Goal: Transaction & Acquisition: Purchase product/service

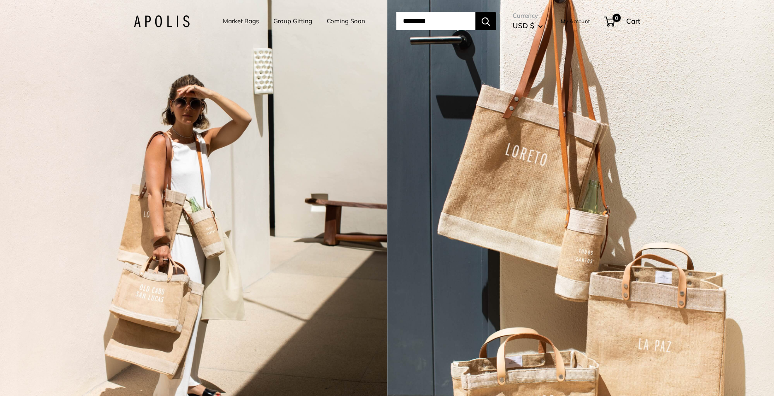
click at [444, 22] on input "Search..." at bounding box center [435, 21] width 79 height 18
type input "*********"
click at [476, 12] on button "Search" at bounding box center [486, 21] width 21 height 18
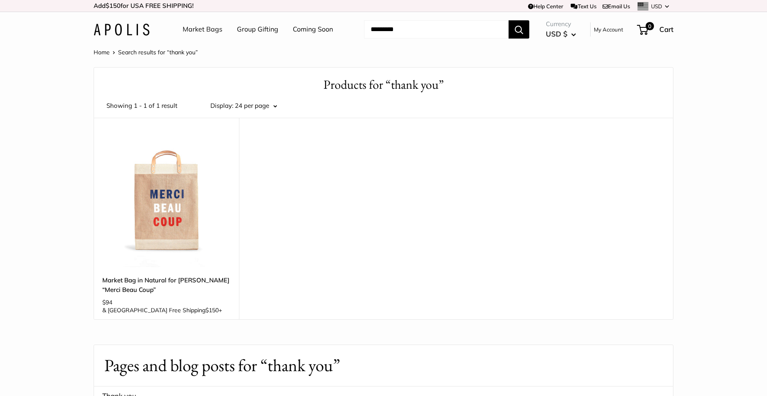
click at [0, 0] on img at bounding box center [0, 0] width 0 height 0
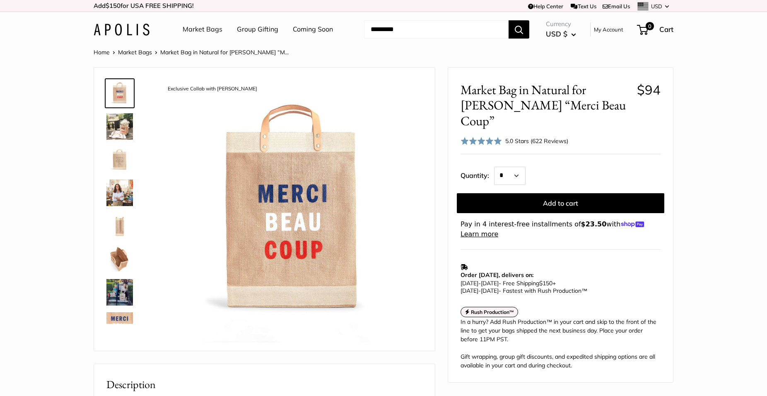
click at [115, 287] on img at bounding box center [119, 292] width 27 height 27
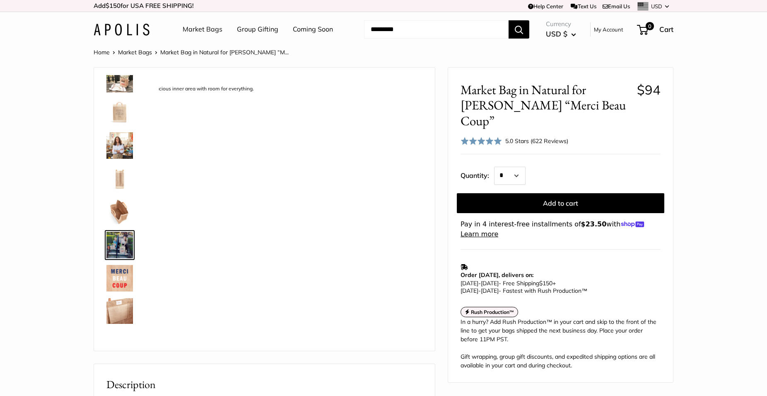
scroll to position [53, 0]
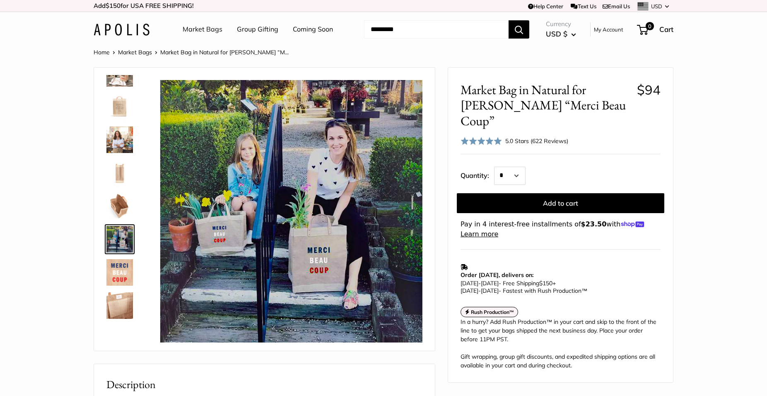
click at [125, 139] on img at bounding box center [119, 139] width 27 height 27
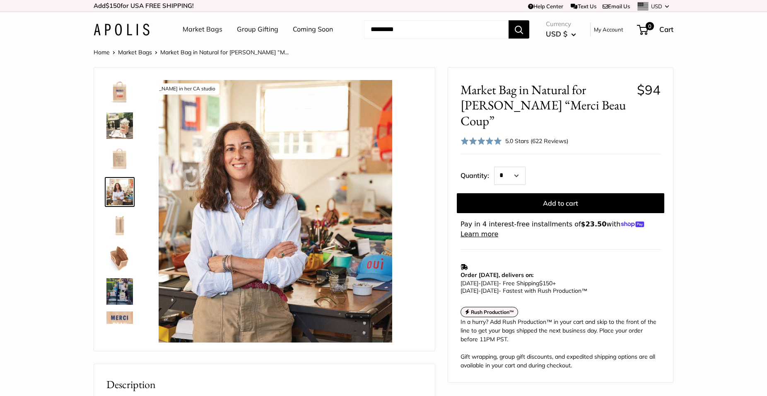
scroll to position [0, 0]
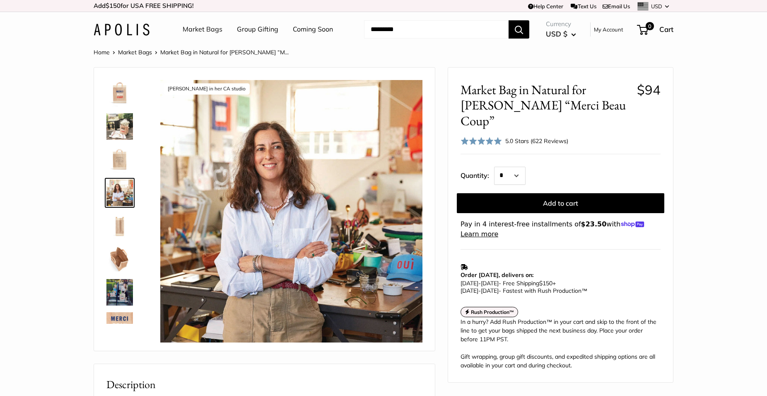
click at [126, 92] on img at bounding box center [119, 93] width 27 height 27
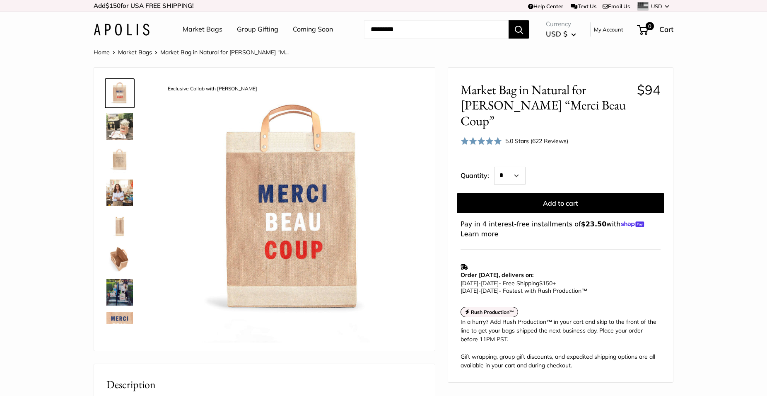
click at [123, 319] on img at bounding box center [119, 325] width 27 height 27
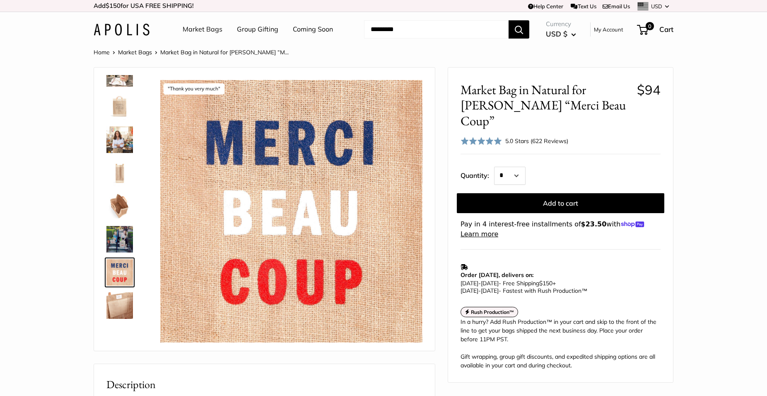
click at [311, 30] on link "Coming Soon" at bounding box center [313, 29] width 40 height 12
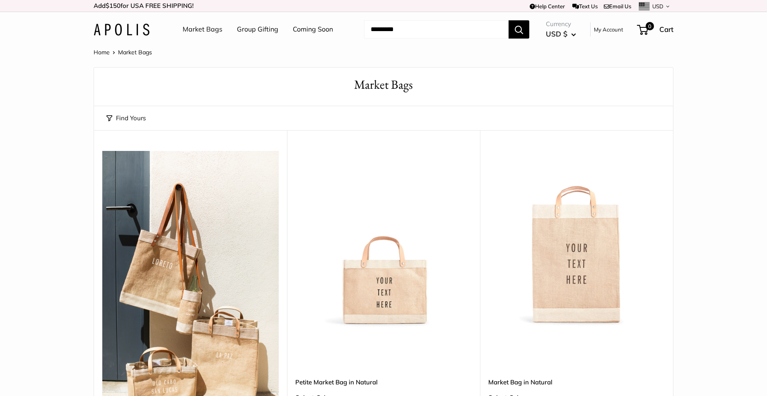
scroll to position [127, 0]
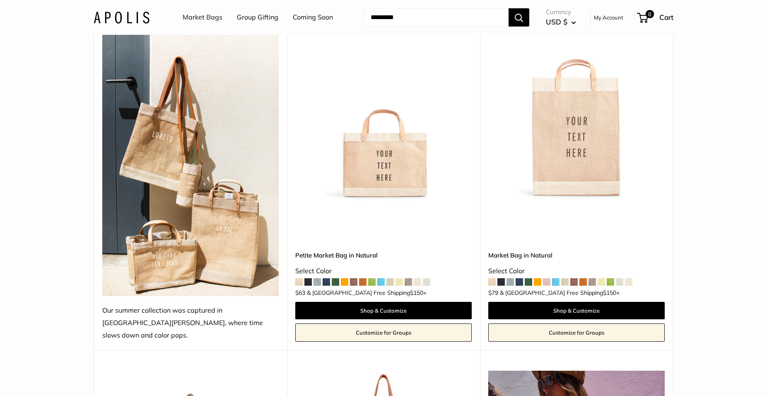
click at [0, 0] on img at bounding box center [0, 0] width 0 height 0
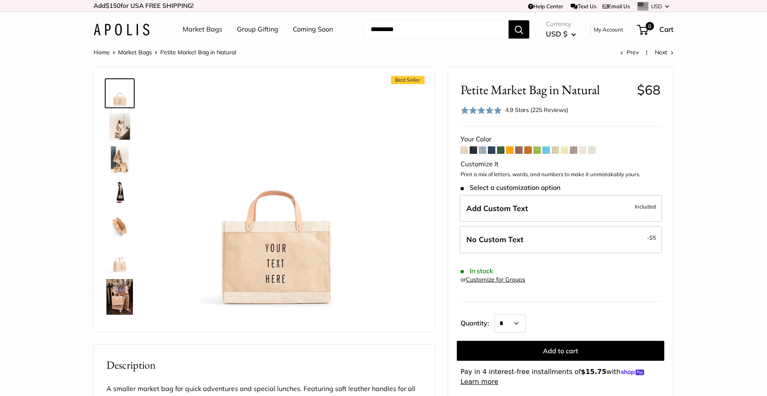
click at [118, 257] on img at bounding box center [119, 259] width 27 height 27
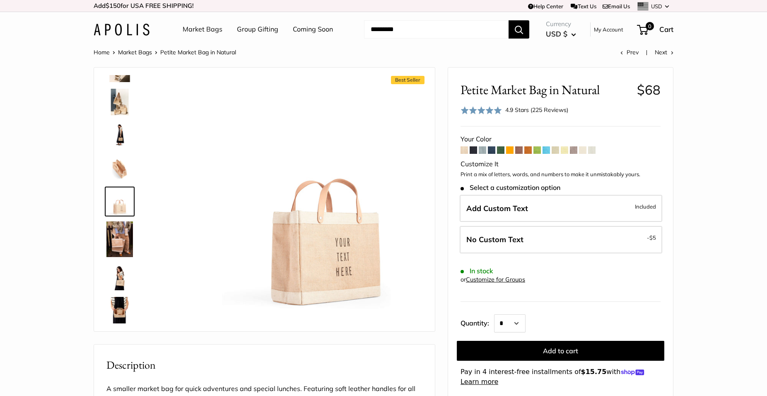
scroll to position [59, 0]
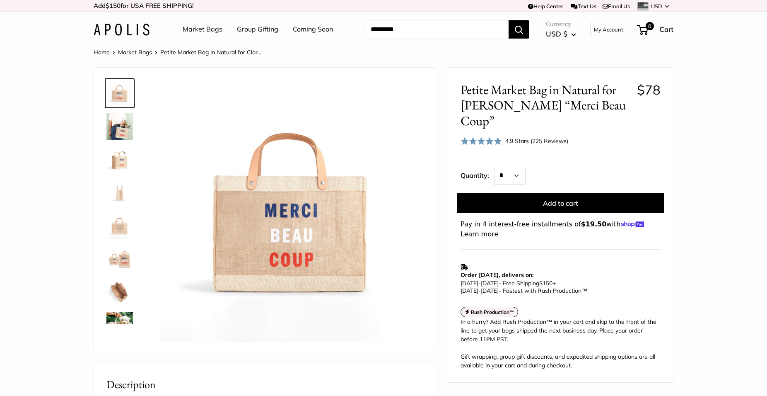
click at [120, 120] on img at bounding box center [119, 126] width 27 height 27
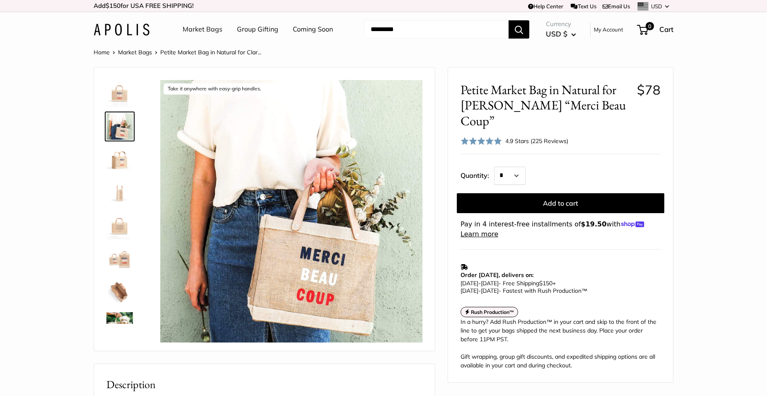
click at [113, 292] on img at bounding box center [119, 292] width 27 height 27
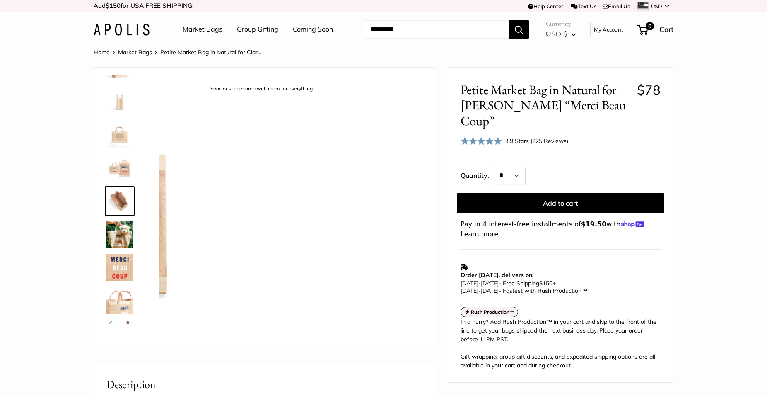
scroll to position [92, 0]
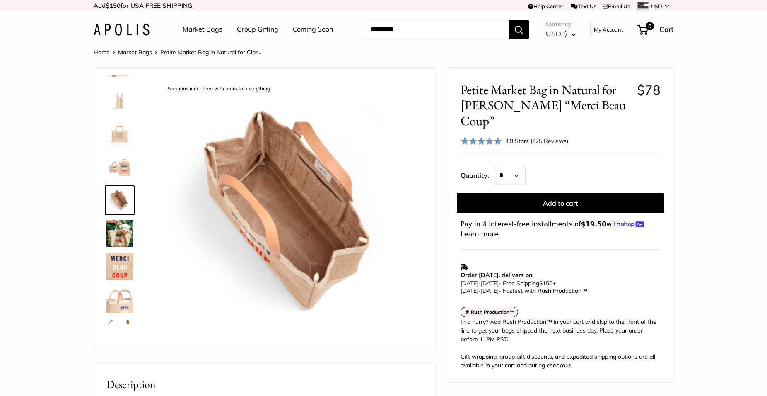
click at [126, 231] on img at bounding box center [119, 233] width 27 height 27
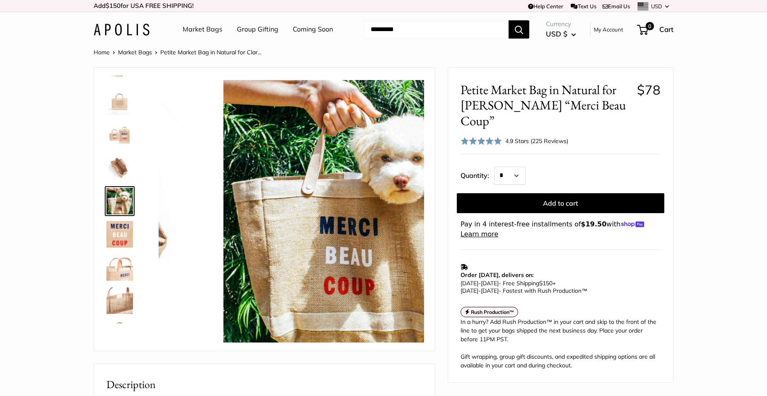
scroll to position [125, 0]
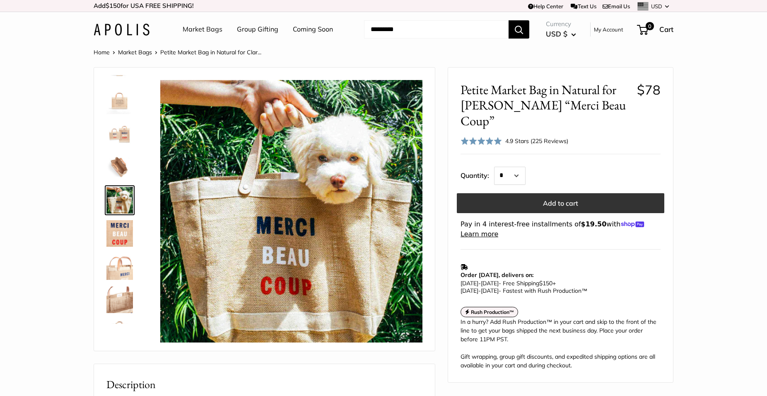
click at [560, 193] on button "Add to cart" at bounding box center [561, 203] width 208 height 20
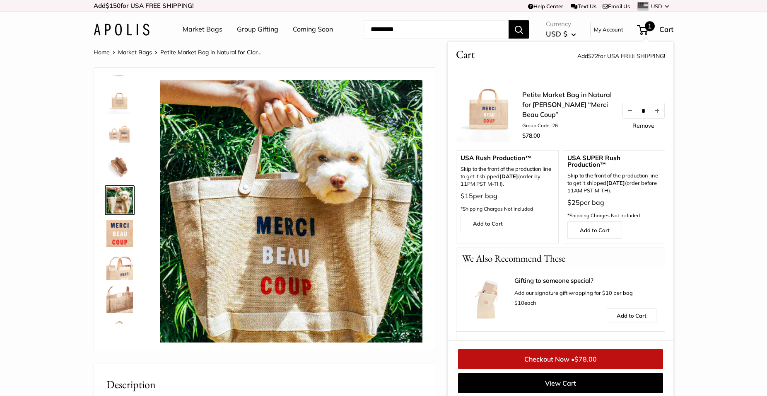
click at [560, 354] on link "Checkout Now • $78.00" at bounding box center [560, 359] width 205 height 20
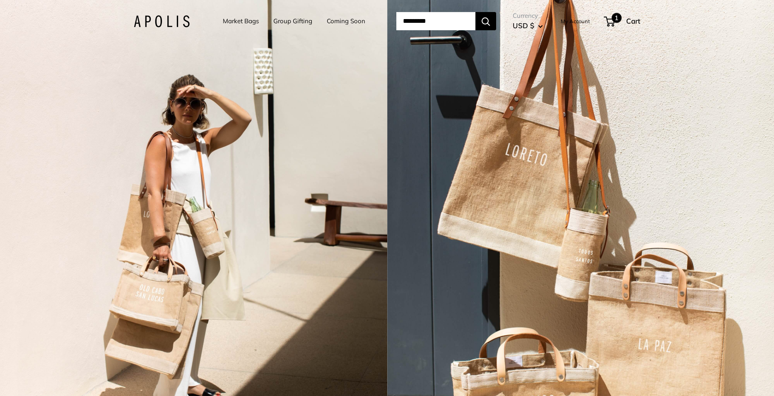
click at [622, 19] on span "1" at bounding box center [617, 18] width 10 height 10
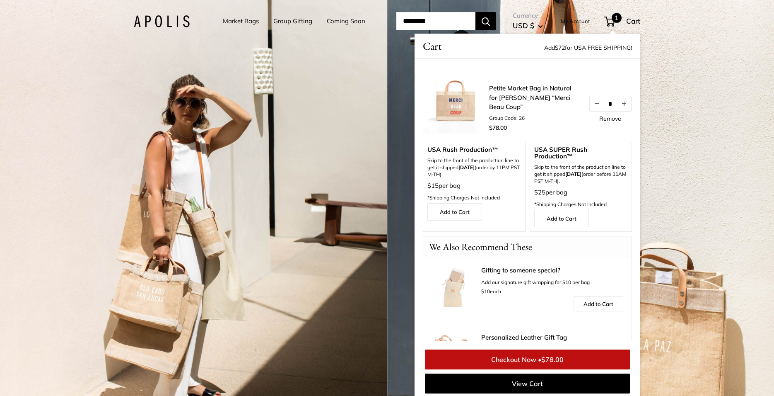
click at [533, 95] on link "Petite Market Bag in Natural for [PERSON_NAME] “Merci Beau Coup”" at bounding box center [534, 98] width 91 height 28
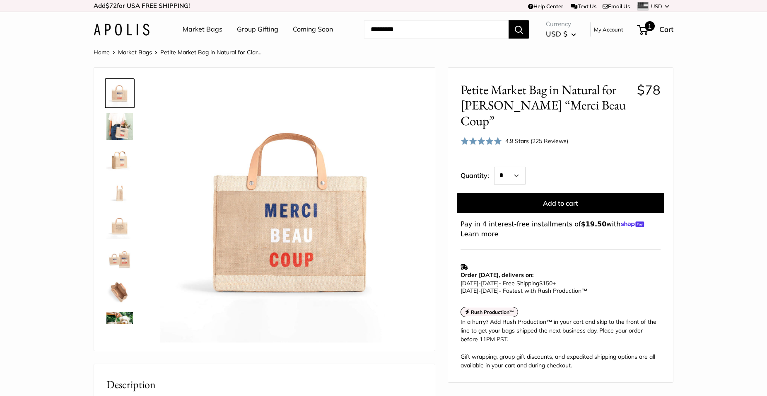
click at [664, 30] on span "Cart" at bounding box center [666, 29] width 14 height 9
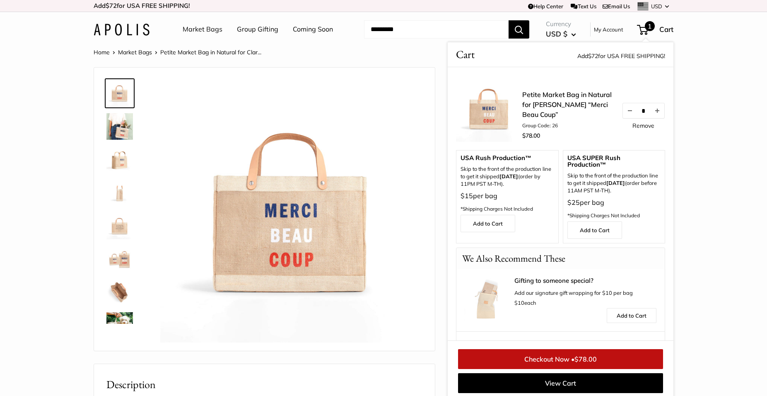
click at [545, 358] on link "Checkout Now • $78.00" at bounding box center [560, 359] width 205 height 20
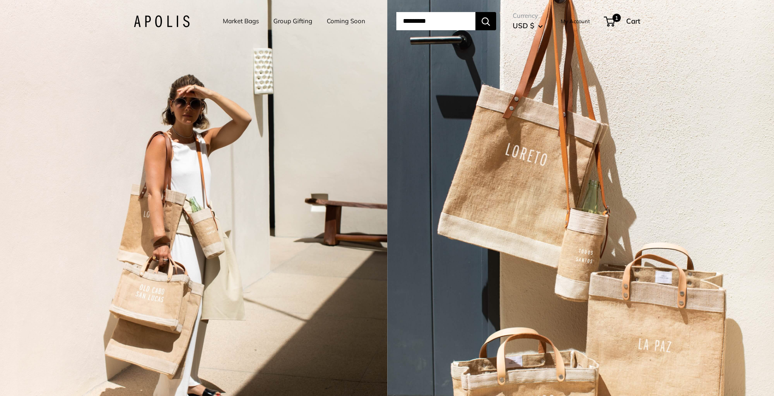
click at [414, 25] on input "Search..." at bounding box center [435, 21] width 79 height 18
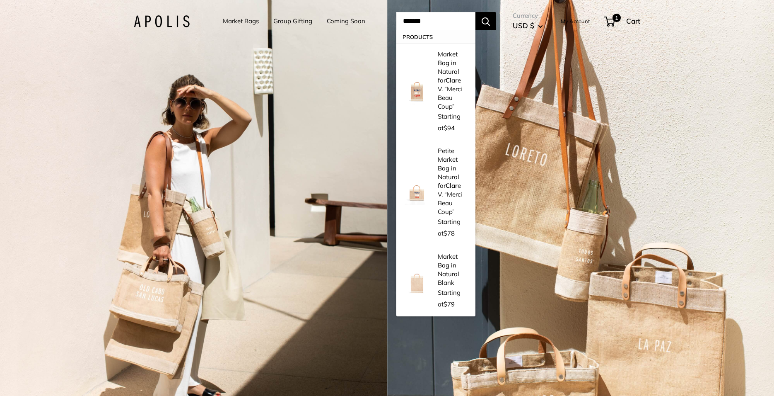
type input "*******"
click at [476, 12] on button "Search" at bounding box center [486, 21] width 21 height 18
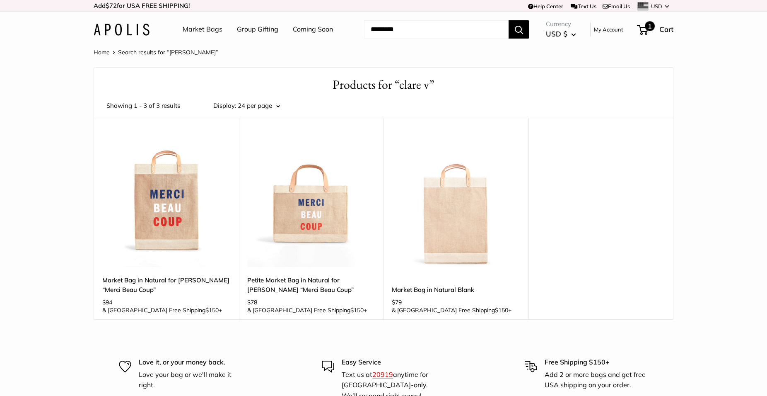
click at [652, 28] on span "1" at bounding box center [650, 26] width 10 height 10
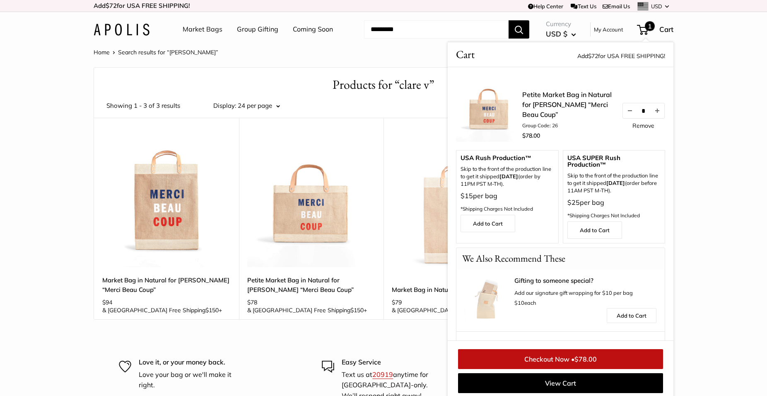
click at [741, 134] on section "Home Search results for “clare v” Products for “clare v” 3 results Showing 1 - …" at bounding box center [383, 183] width 767 height 273
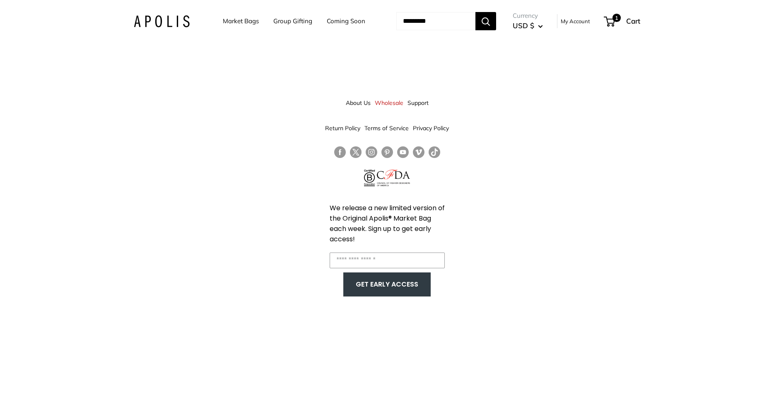
click at [348, 22] on link "Coming Soon" at bounding box center [346, 21] width 39 height 12
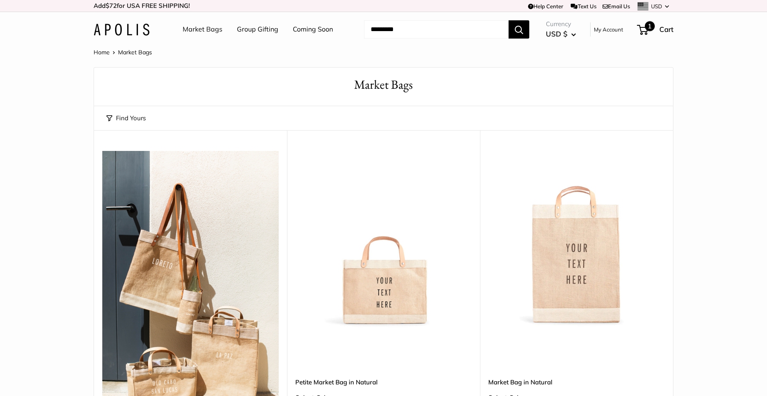
click at [653, 29] on span "1" at bounding box center [650, 26] width 10 height 10
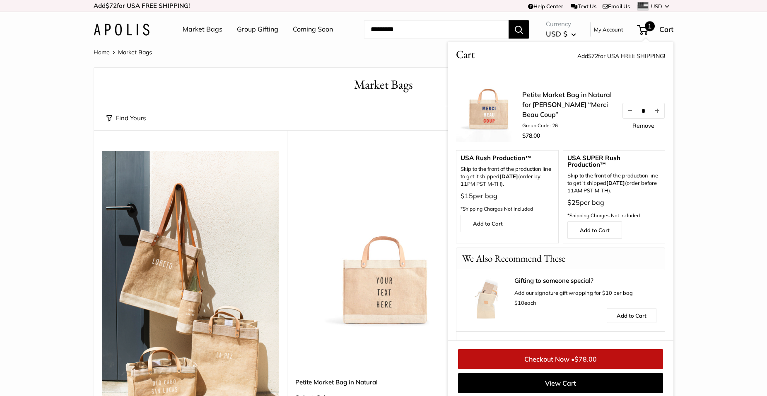
click at [548, 355] on link "Checkout Now • $78.00" at bounding box center [560, 359] width 205 height 20
